Goal: Transaction & Acquisition: Purchase product/service

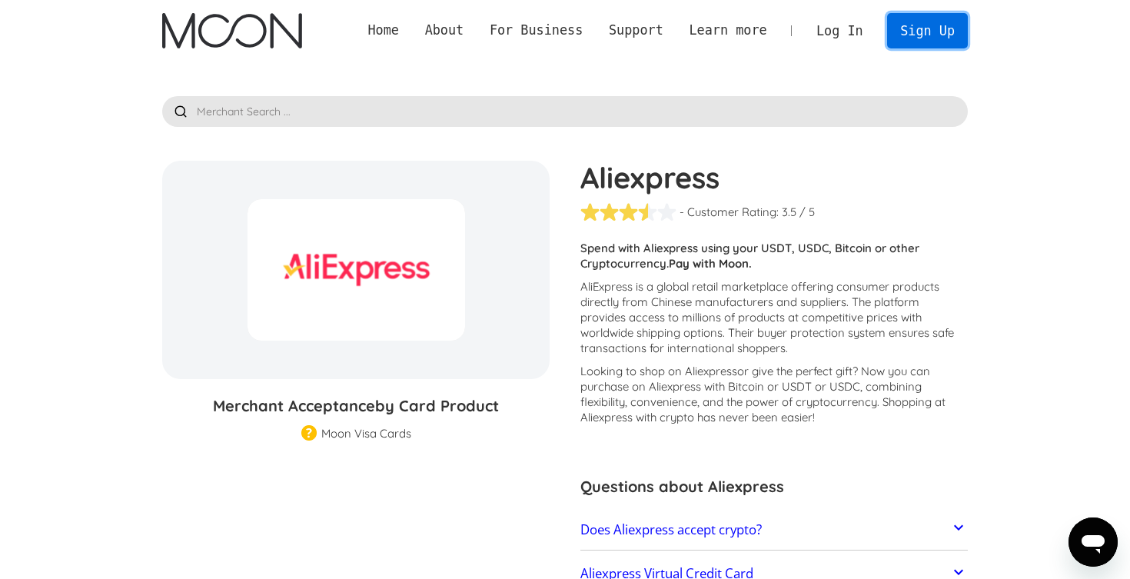
click at [931, 36] on link "Sign Up" at bounding box center [927, 30] width 80 height 35
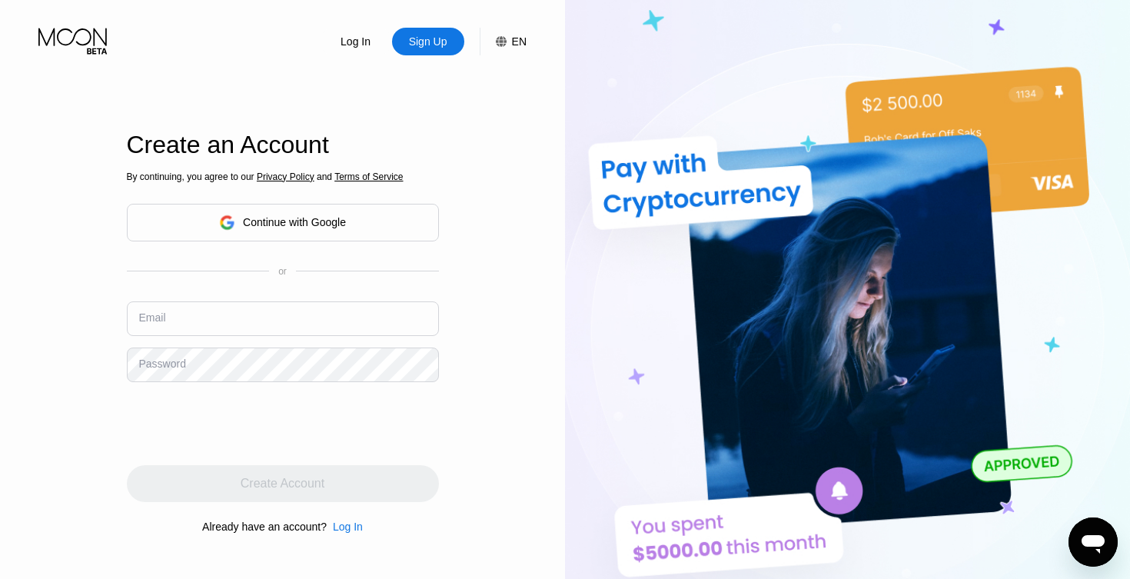
click at [329, 221] on div "Continue with Google" at bounding box center [294, 222] width 103 height 12
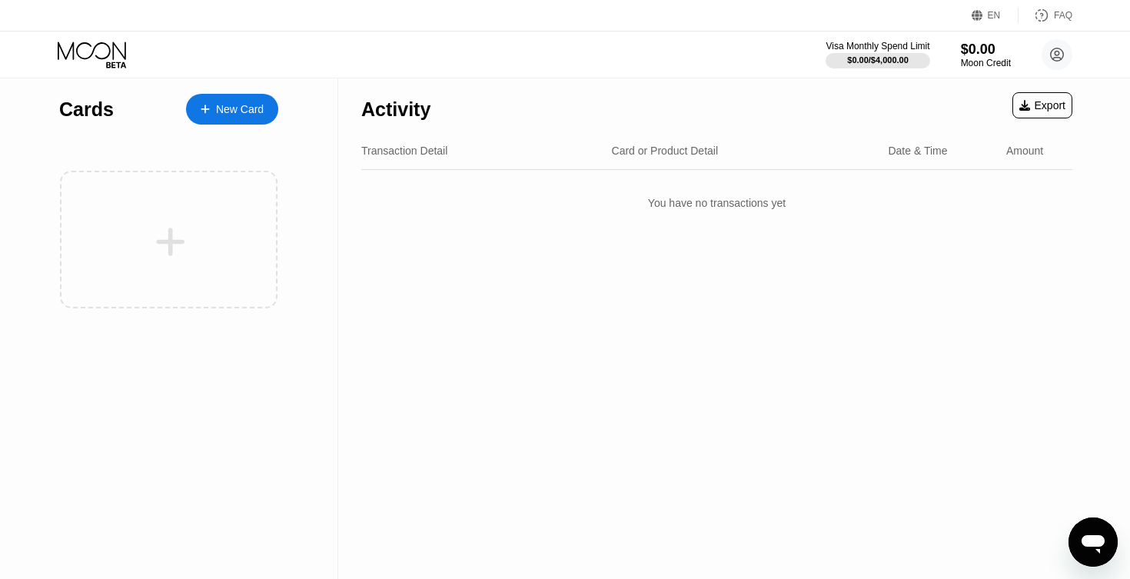
click at [231, 112] on div "New Card" at bounding box center [240, 109] width 48 height 13
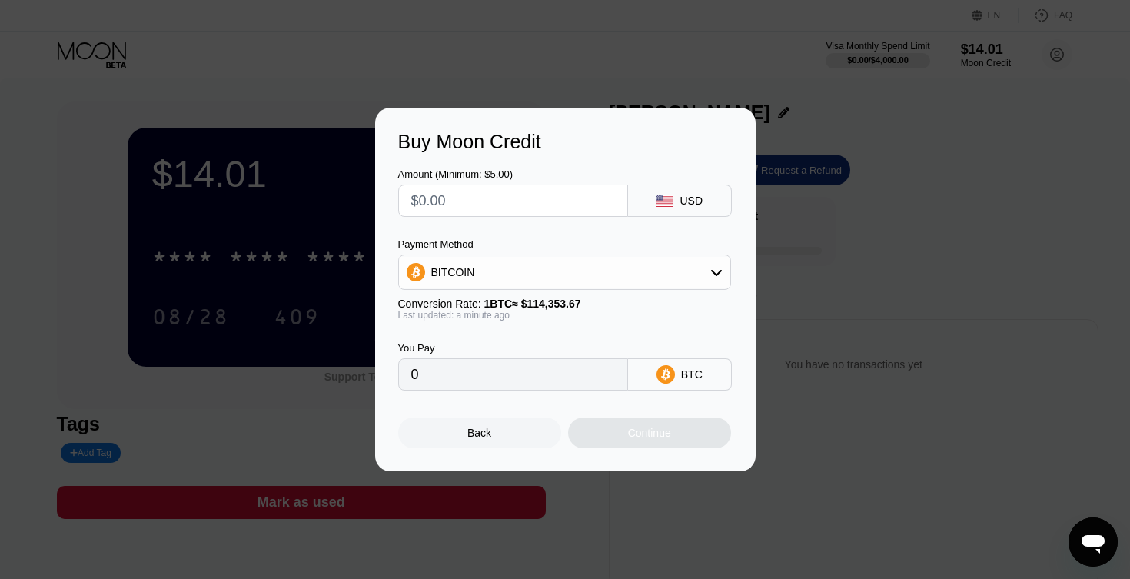
click at [826, 242] on div "Buy Moon Credit Amount (Minimum: $5.00) USD Payment Method BITCOIN Conversion R…" at bounding box center [565, 290] width 1130 height 364
click at [523, 443] on div "Back" at bounding box center [479, 432] width 163 height 31
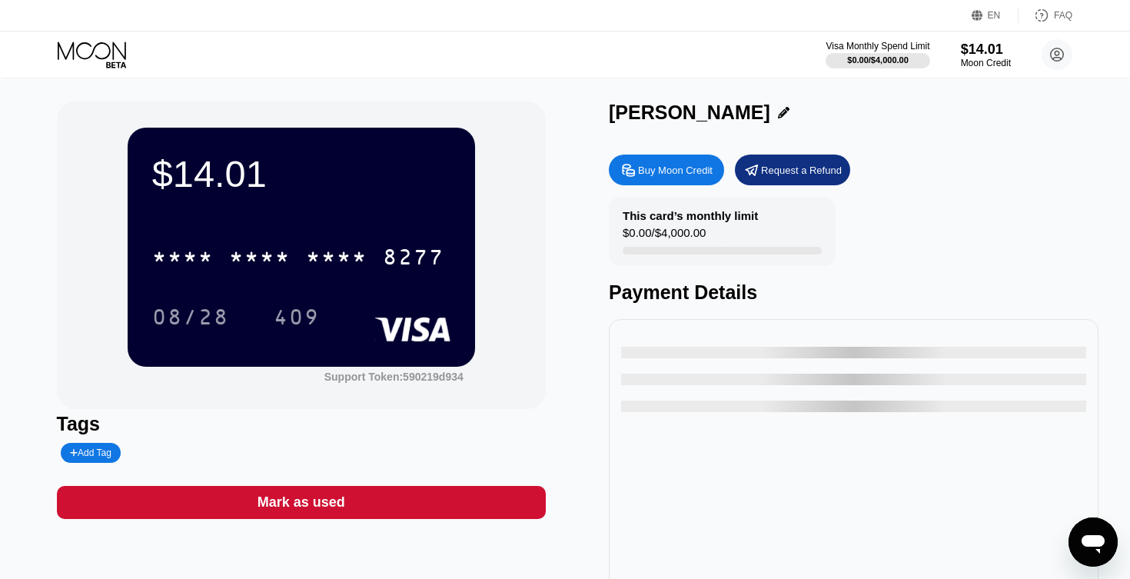
type input "0"
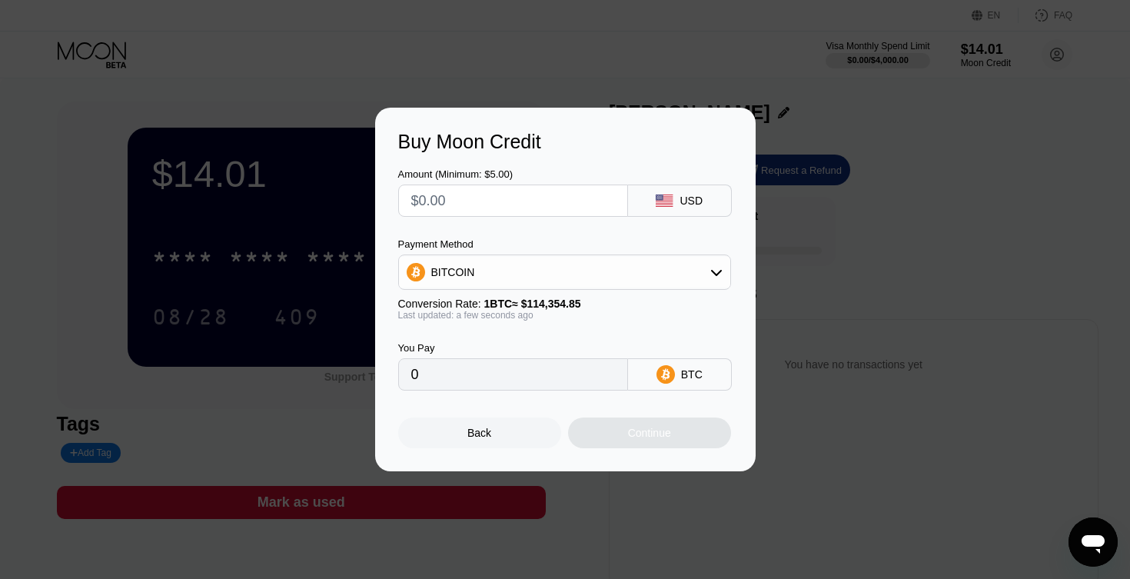
click at [523, 437] on div "Back" at bounding box center [479, 432] width 163 height 31
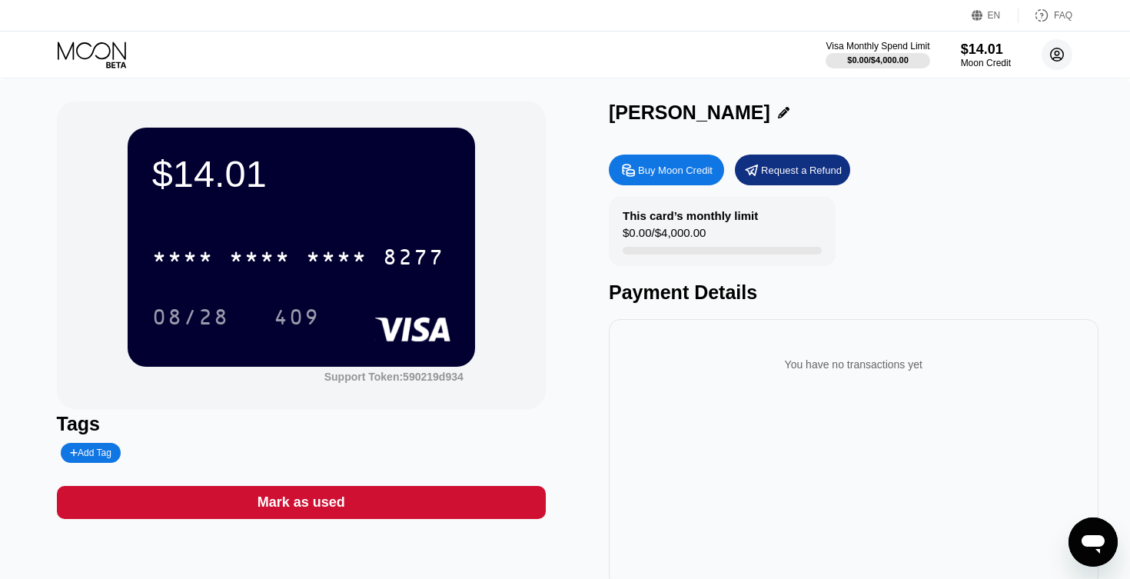
click at [1058, 57] on circle at bounding box center [1057, 54] width 31 height 31
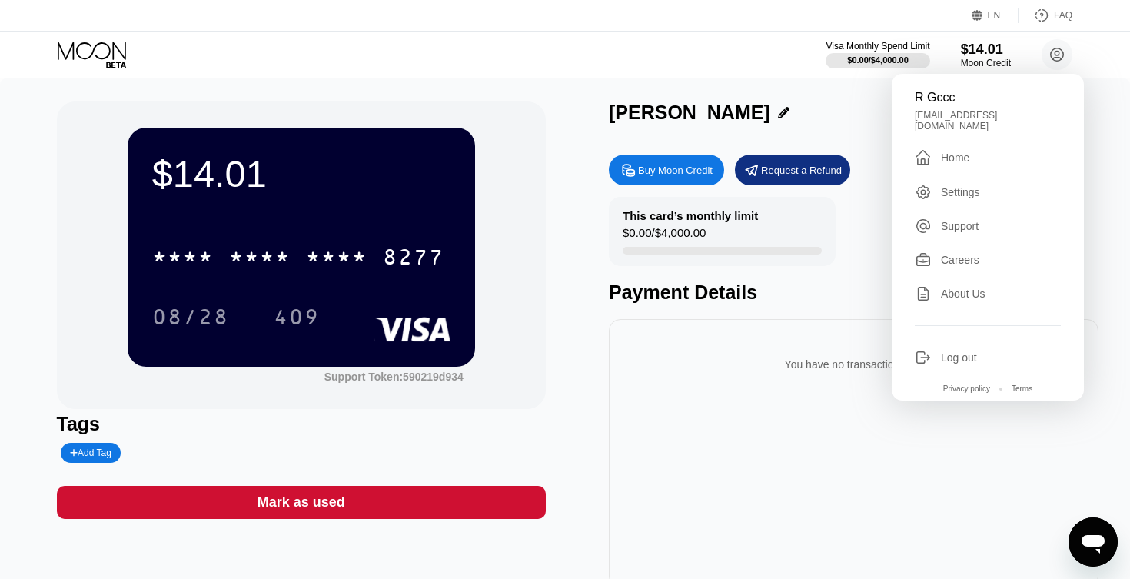
click at [1096, 546] on icon "Open messaging window" at bounding box center [1093, 544] width 23 height 18
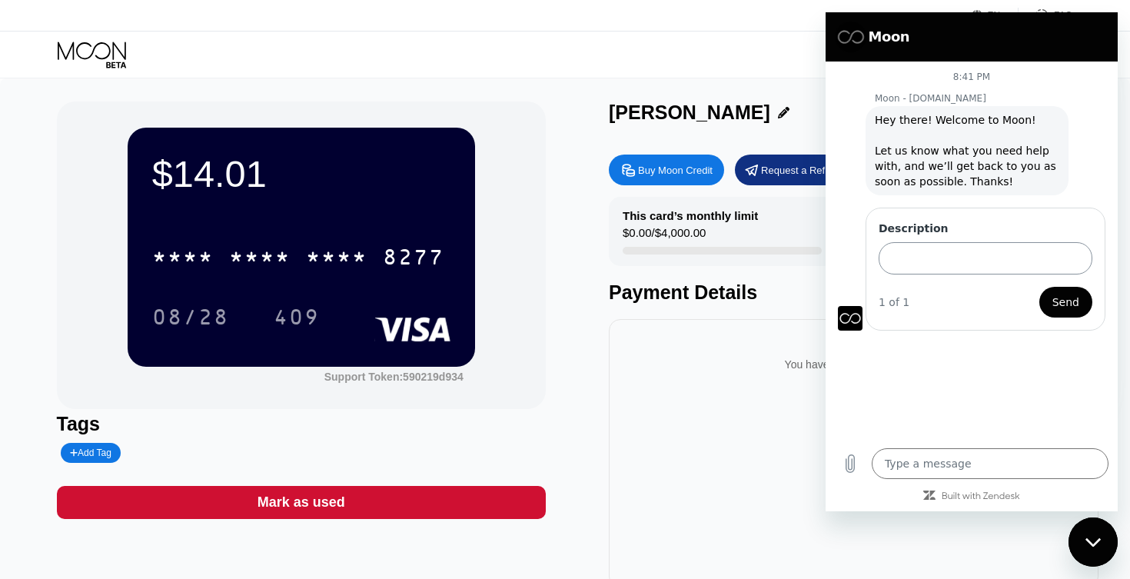
click at [926, 261] on input "Description" at bounding box center [986, 258] width 214 height 32
type input "cardholder name"
click at [1039, 287] on button "Send" at bounding box center [1065, 302] width 53 height 31
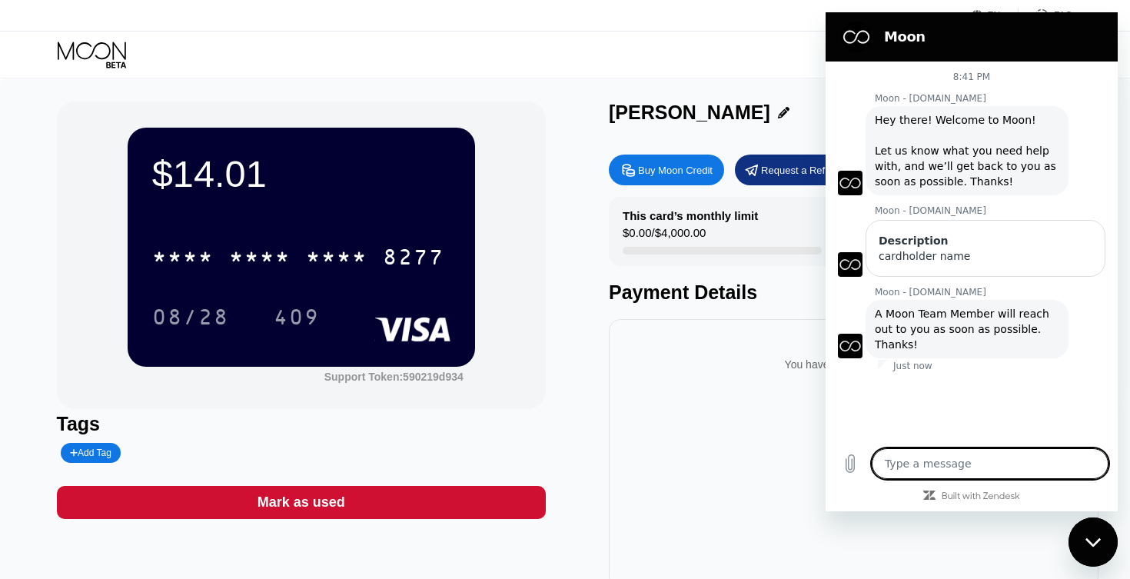
click at [1100, 547] on icon "Close messaging window" at bounding box center [1093, 542] width 16 height 10
type textarea "x"
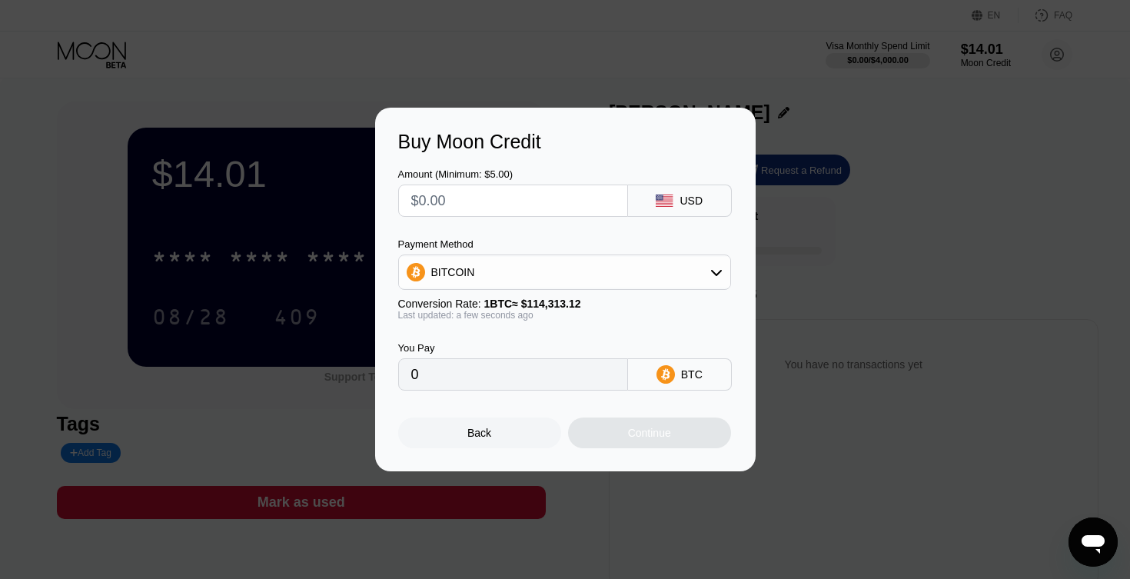
click at [464, 437] on div "Back" at bounding box center [479, 432] width 163 height 31
